Goal: Information Seeking & Learning: Learn about a topic

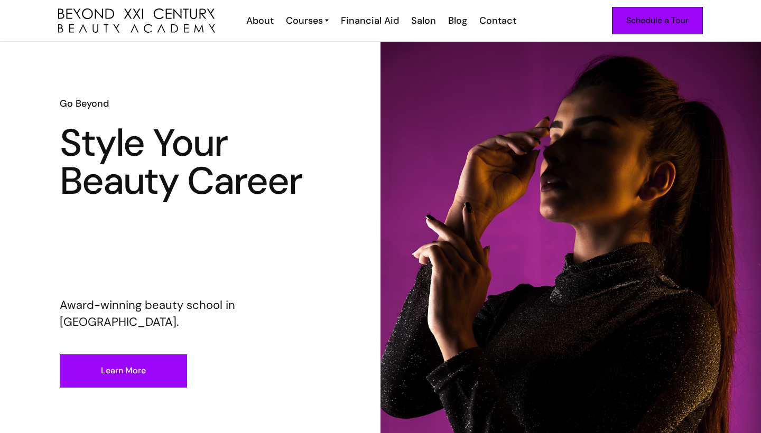
click at [643, 21] on div "Schedule a Tour" at bounding box center [657, 21] width 62 height 14
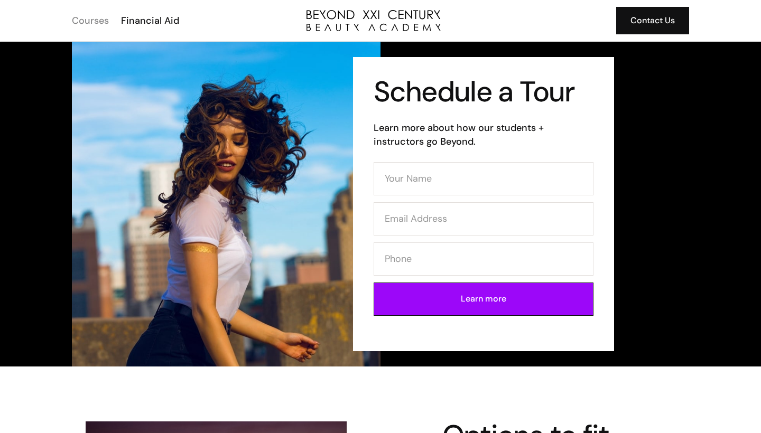
drag, startPoint x: 99, startPoint y: 23, endPoint x: 90, endPoint y: 17, distance: 10.7
click at [99, 23] on div "Courses" at bounding box center [90, 21] width 37 height 14
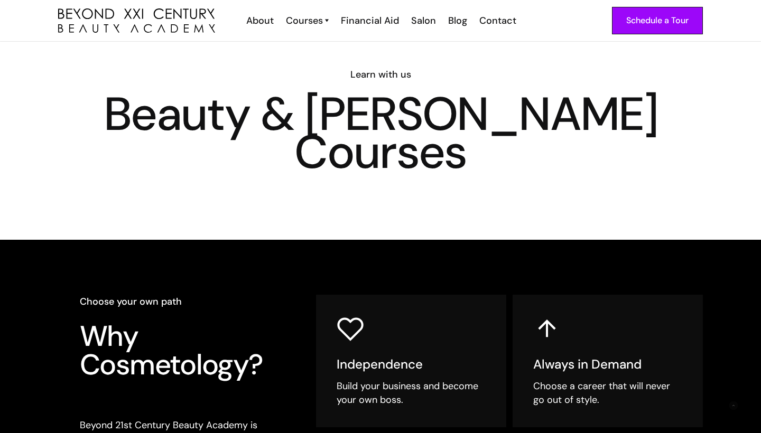
scroll to position [36, 0]
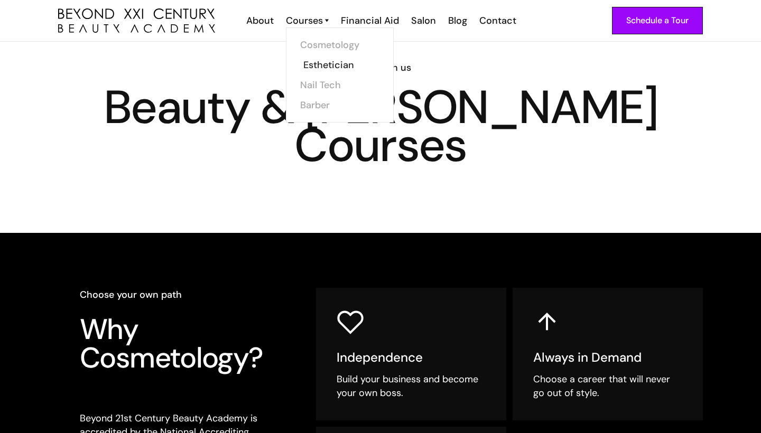
drag, startPoint x: 324, startPoint y: 50, endPoint x: 323, endPoint y: 73, distance: 23.8
click at [317, 84] on link "Nail Tech" at bounding box center [342, 85] width 79 height 20
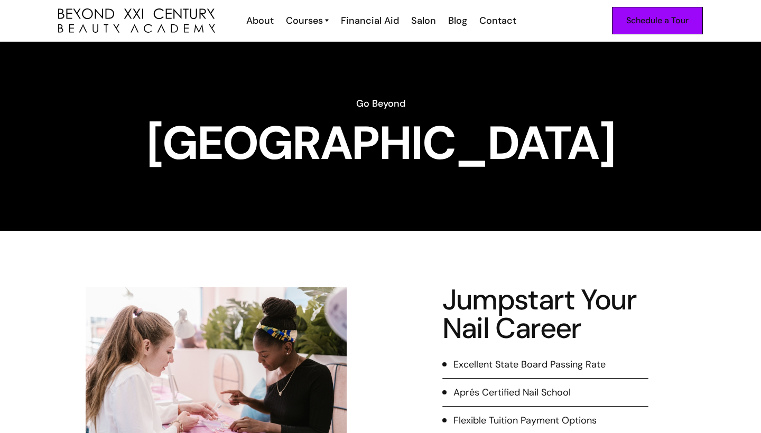
click at [630, 26] on div "Schedule a Tour" at bounding box center [657, 21] width 62 height 14
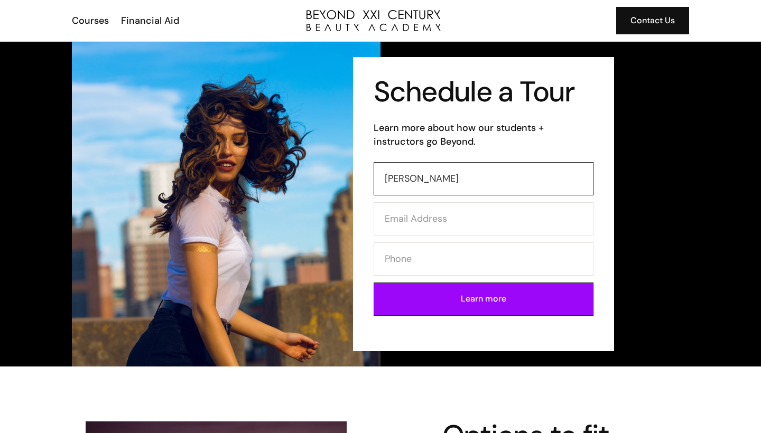
type input "[PERSON_NAME]"
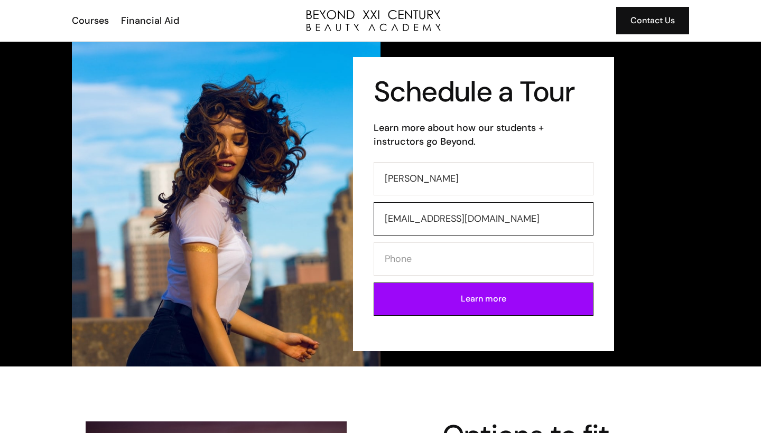
type input "sehyangestherjung@gmail.com"
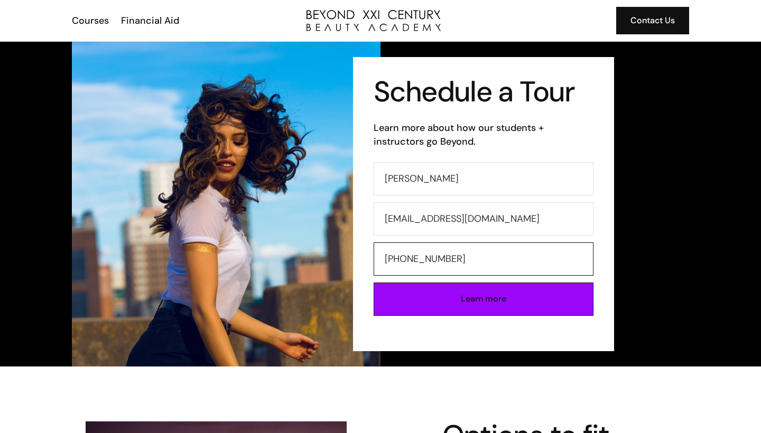
type input "714-713-1459"
click at [497, 304] on input "Learn more" at bounding box center [484, 299] width 220 height 33
type input "Please wait..."
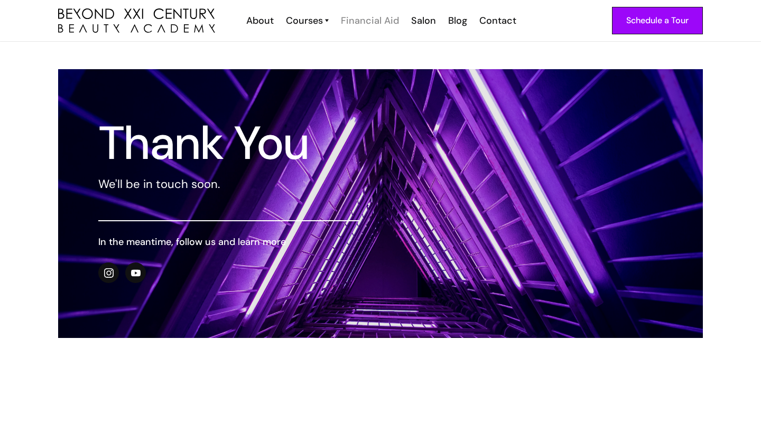
click at [380, 22] on div "Financial Aid" at bounding box center [370, 21] width 58 height 14
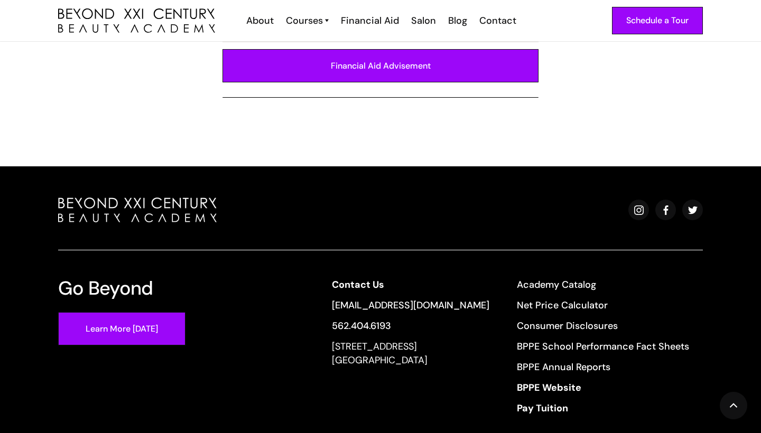
scroll to position [760, 0]
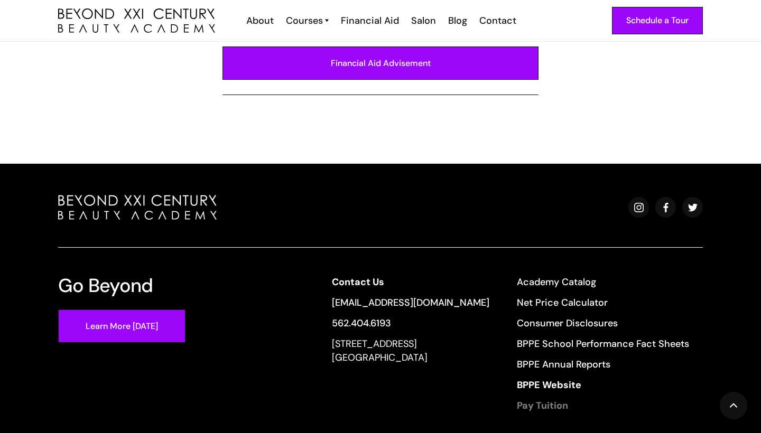
click at [543, 399] on strong "Pay Tuition" at bounding box center [542, 405] width 51 height 13
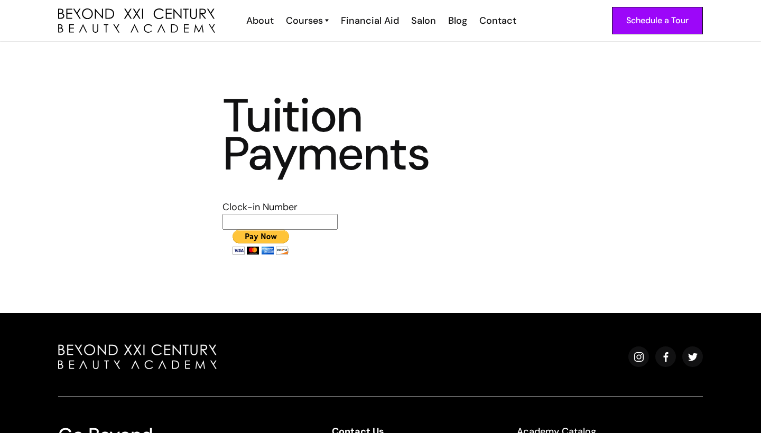
click at [143, 31] on img "home" at bounding box center [136, 20] width 157 height 25
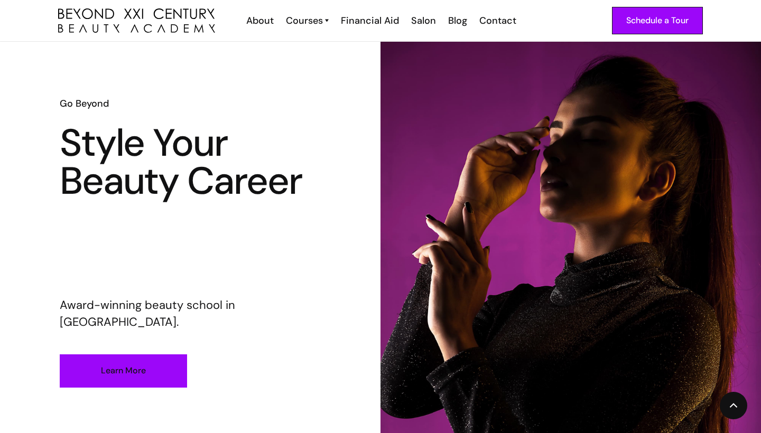
scroll to position [160, 0]
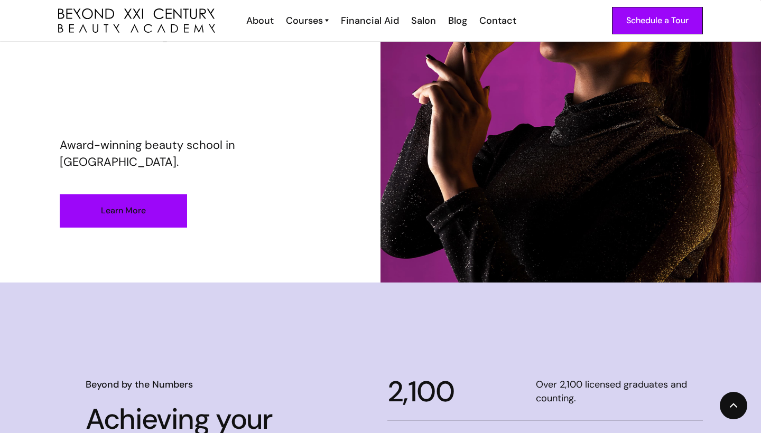
click at [147, 209] on link "Learn More" at bounding box center [123, 210] width 127 height 33
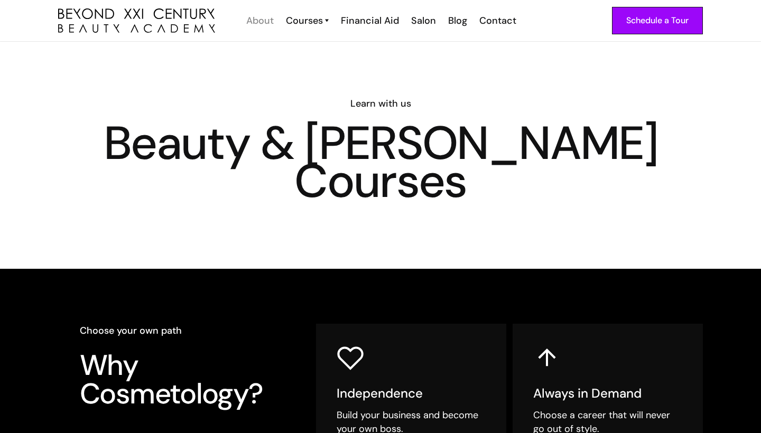
click at [259, 25] on div "About" at bounding box center [259, 21] width 27 height 14
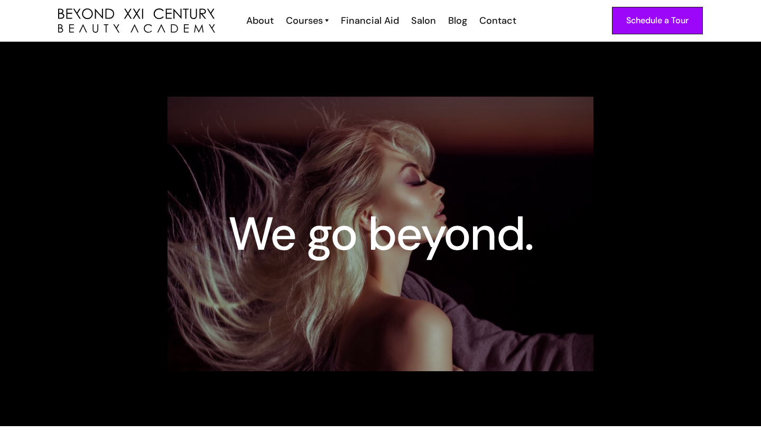
click at [146, 35] on div "Schedule a Tour About Cosmetology Esthetician Manicuring Barber Courses Cosmeto…" at bounding box center [380, 20] width 645 height 41
click at [165, 24] on img "home" at bounding box center [136, 20] width 157 height 25
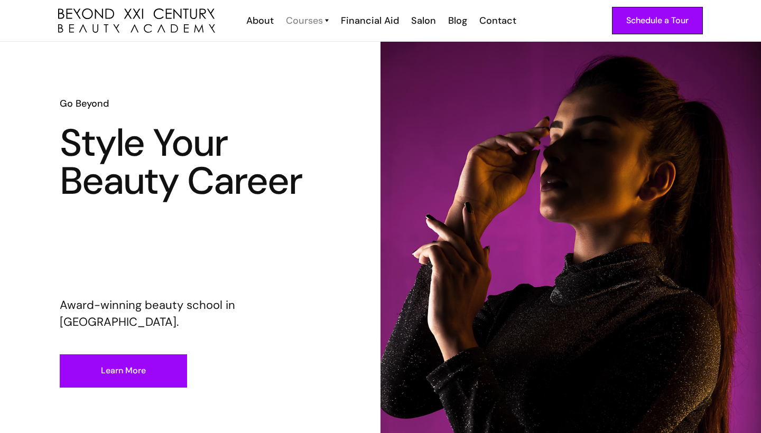
click at [318, 19] on div "Courses" at bounding box center [304, 21] width 37 height 14
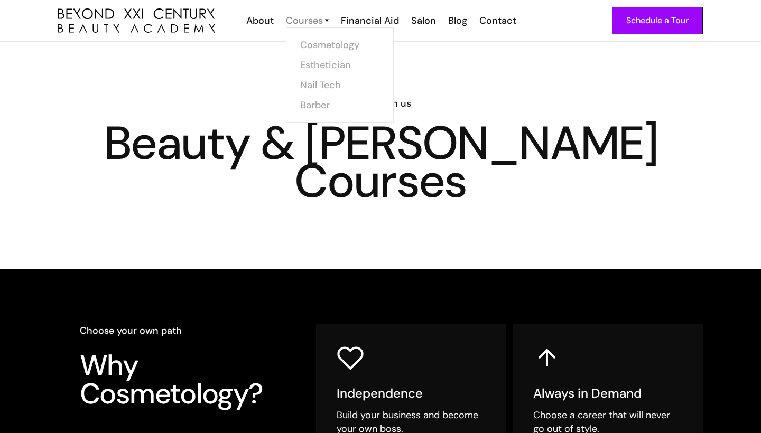
click at [318, 23] on div "Courses" at bounding box center [304, 21] width 37 height 14
